Goal: Transaction & Acquisition: Obtain resource

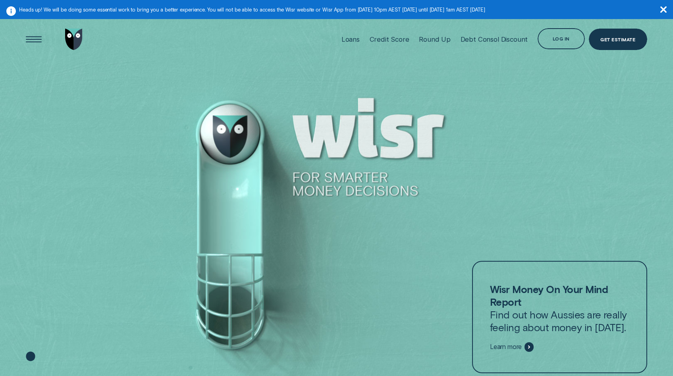
click at [667, 7] on aside "Heads up! We will be doing some essential work to bring you a better experience…" at bounding box center [336, 9] width 673 height 19
click at [481, 31] on div "Debt Consol Discount" at bounding box center [495, 39] width 68 height 47
click at [481, 35] on div "Debt Consol Discount" at bounding box center [495, 39] width 68 height 47
click at [482, 41] on div "Debt Consol Discount" at bounding box center [495, 39] width 68 height 8
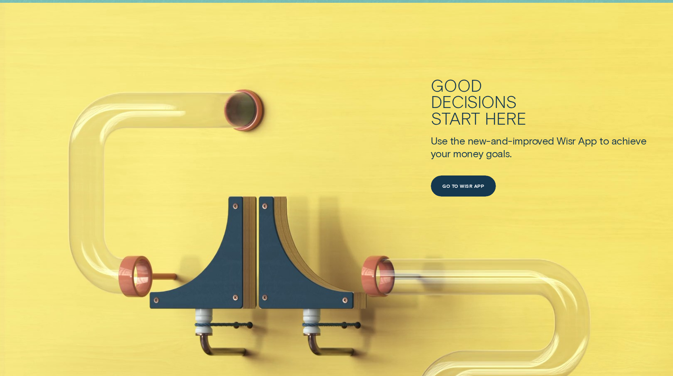
scroll to position [401, 0]
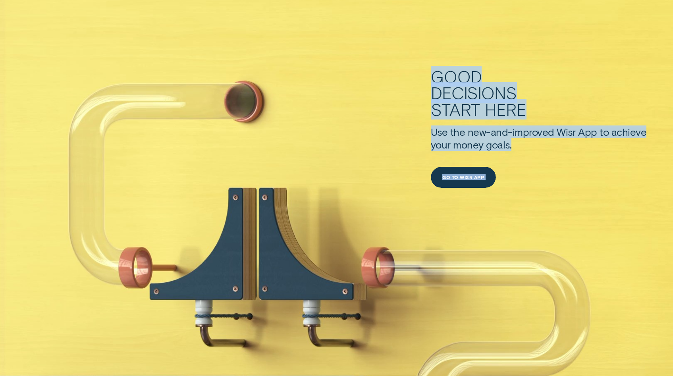
drag, startPoint x: 342, startPoint y: 58, endPoint x: 627, endPoint y: 228, distance: 330.9
click at [626, 227] on div "Good decisions start here Use the new-and-improved Wisr App to achieve your mon…" at bounding box center [336, 218] width 673 height 449
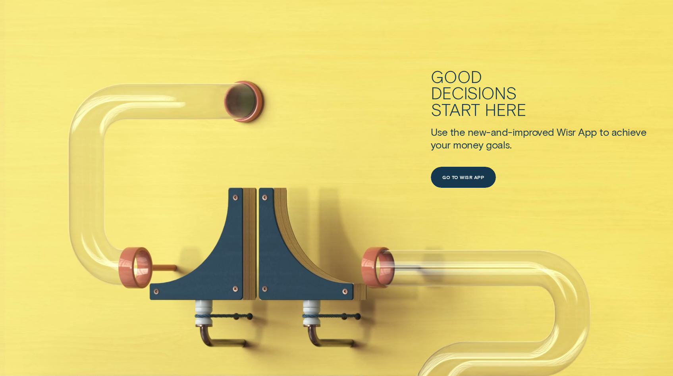
click at [627, 228] on div "Good decisions start here Use the new-and-improved Wisr App to achieve your mon…" at bounding box center [539, 128] width 216 height 269
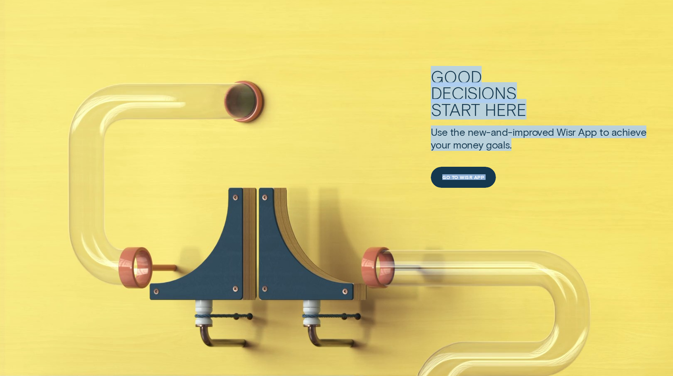
drag, startPoint x: 526, startPoint y: 201, endPoint x: 371, endPoint y: 33, distance: 229.1
click at [380, 50] on div "Good decisions start here Use the new-and-improved Wisr App to achieve your mon…" at bounding box center [336, 218] width 673 height 449
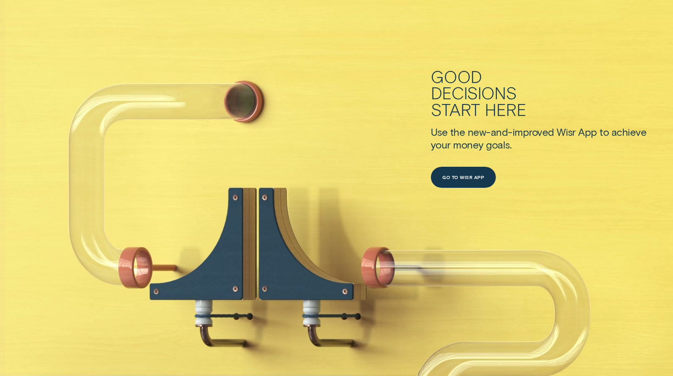
click at [368, 29] on div "Good decisions start here Use the new-and-improved Wisr App to achieve your mon…" at bounding box center [336, 218] width 673 height 449
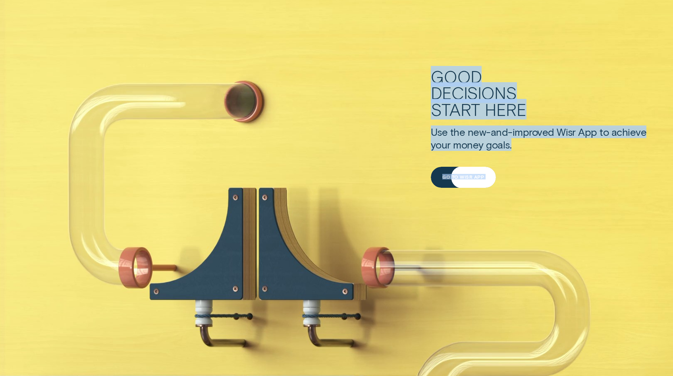
drag, startPoint x: 358, startPoint y: 43, endPoint x: 592, endPoint y: 264, distance: 322.0
click at [592, 264] on div "Good decisions start here Use the new-and-improved Wisr App to achieve your mon…" at bounding box center [336, 218] width 673 height 449
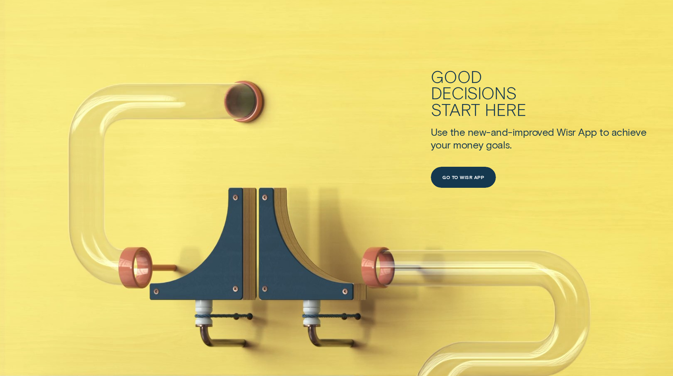
click at [592, 264] on div "Good decisions start here Use the new-and-improved Wisr App to achieve your mon…" at bounding box center [336, 218] width 673 height 449
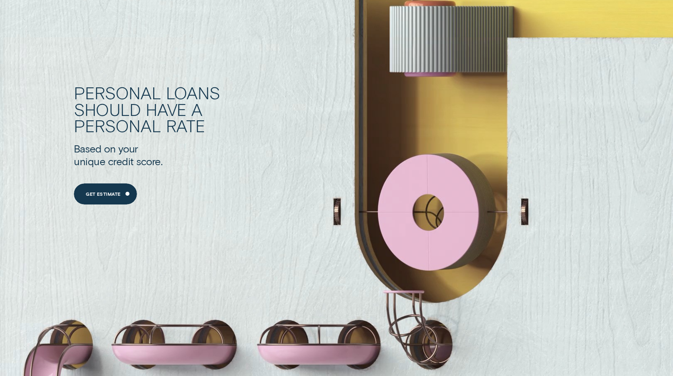
scroll to position [841, 0]
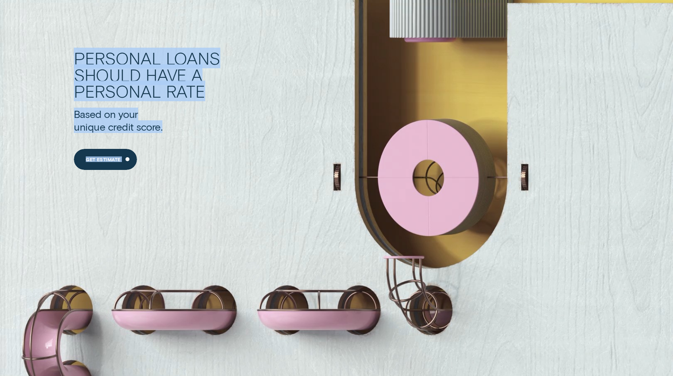
drag, startPoint x: 27, startPoint y: 24, endPoint x: 308, endPoint y: 179, distance: 320.5
click at [308, 179] on div "Personal Loans should have a personal rate Based on your unique credit score. G…" at bounding box center [336, 227] width 673 height 449
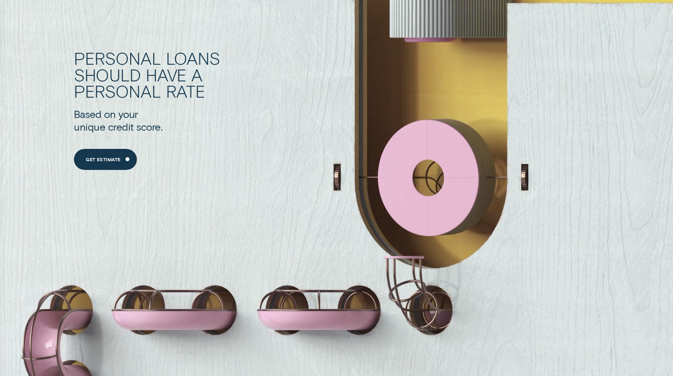
click at [308, 179] on div "Personal Loans should have a personal rate Based on your unique credit score. G…" at bounding box center [360, 110] width 573 height 323
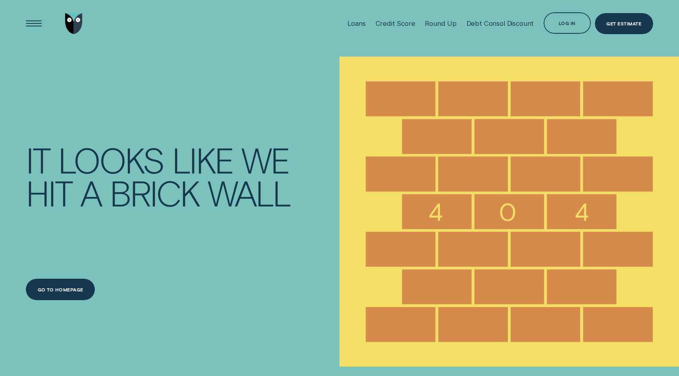
click at [509, 24] on div "Debt Consol Discount" at bounding box center [501, 23] width 68 height 8
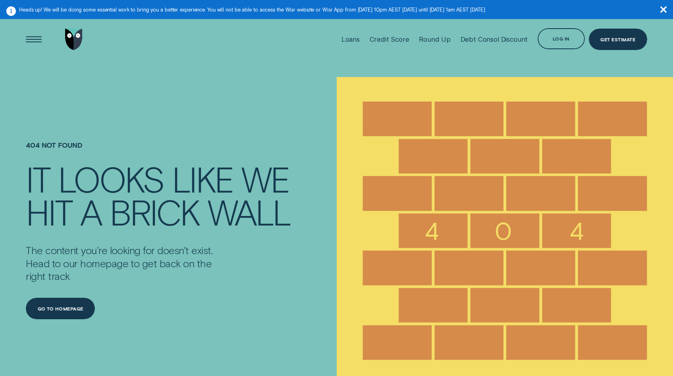
click at [665, 8] on icon "button" at bounding box center [664, 9] width 6 height 6
